Goal: Find specific page/section: Find specific page/section

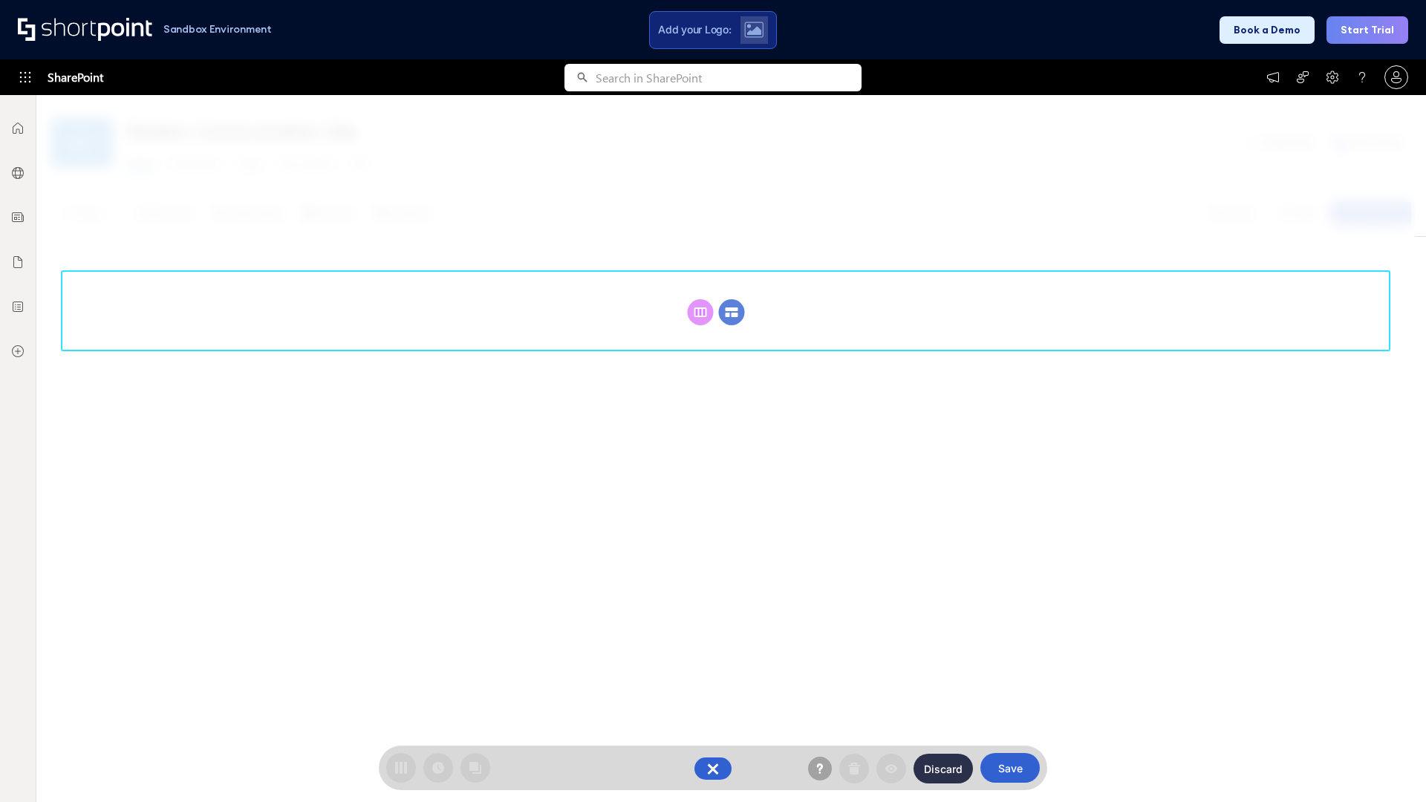
click at [732, 312] on circle at bounding box center [732, 312] width 26 height 26
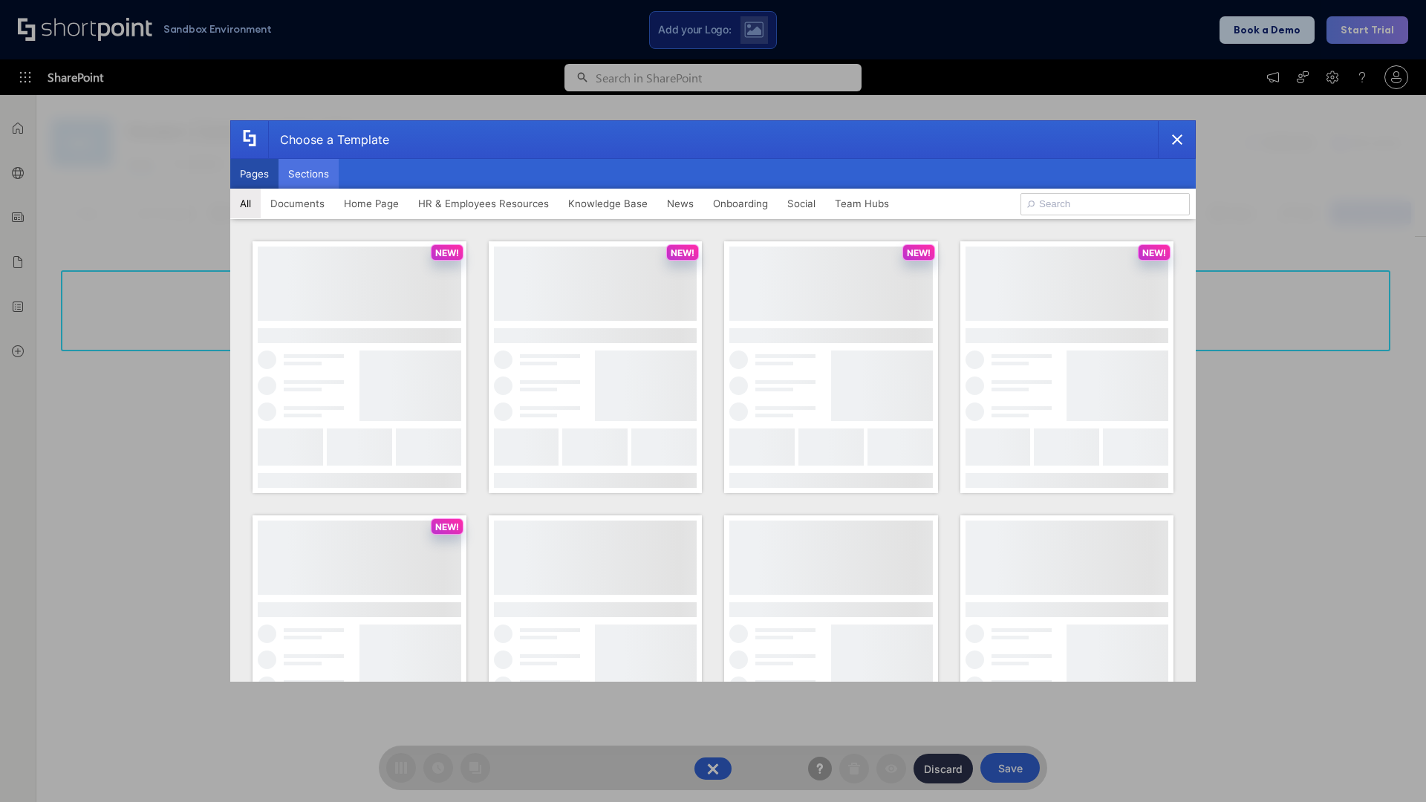
click at [308, 174] on button "Sections" at bounding box center [309, 174] width 60 height 30
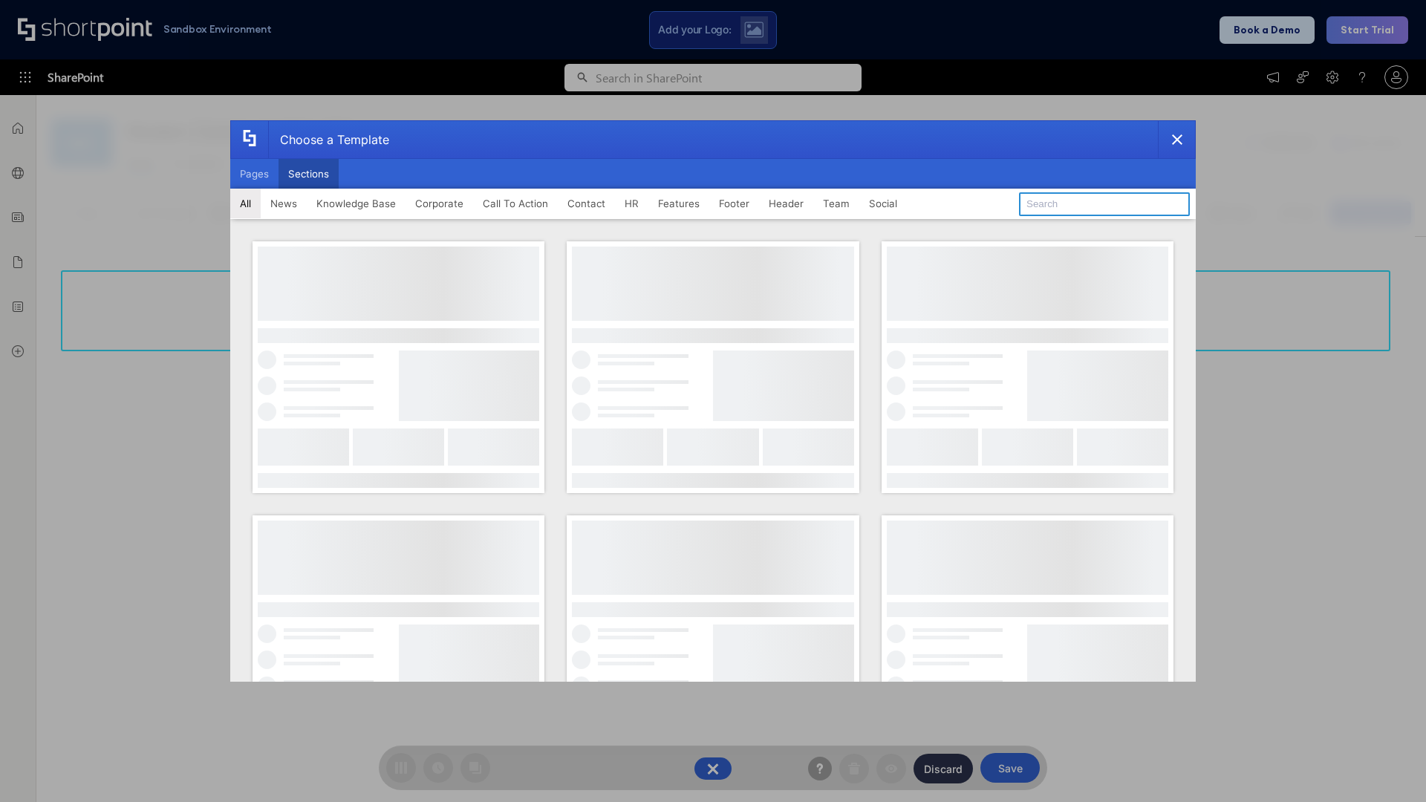
type input "Footer 6"
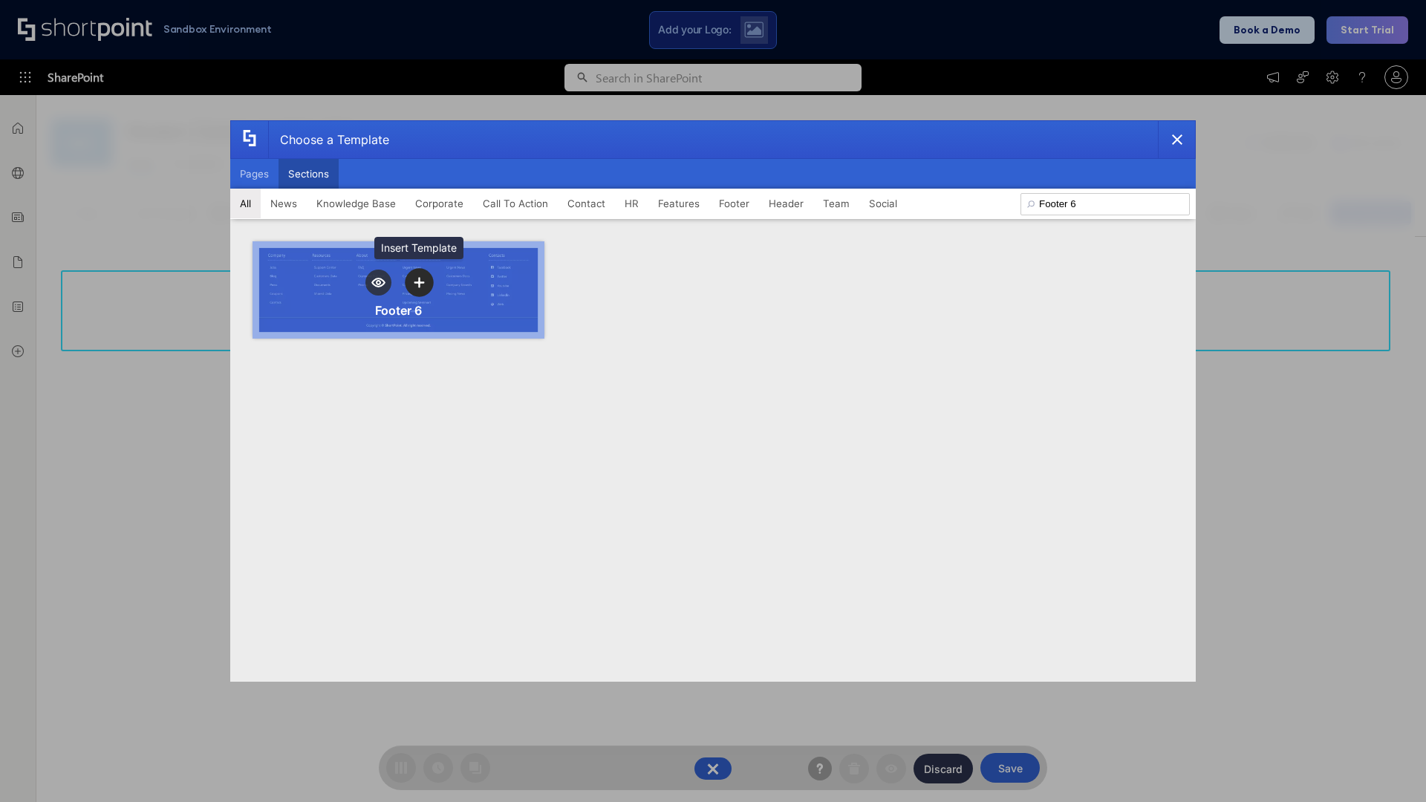
click at [419, 282] on icon "template selector" at bounding box center [419, 282] width 10 height 10
